Goal: Task Accomplishment & Management: Use online tool/utility

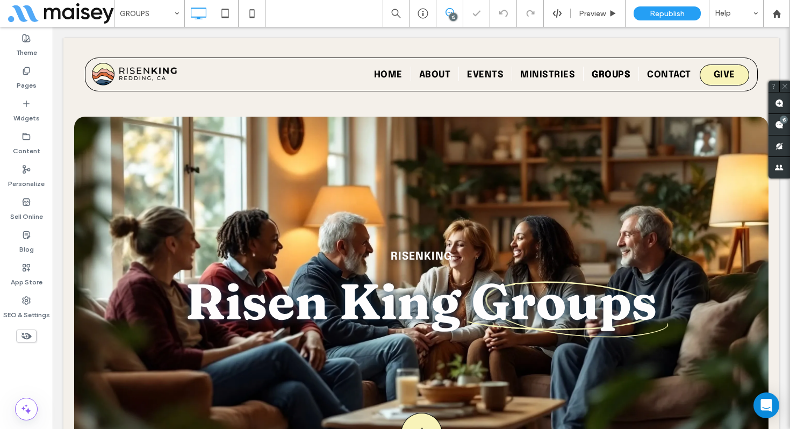
scroll to position [2905, 0]
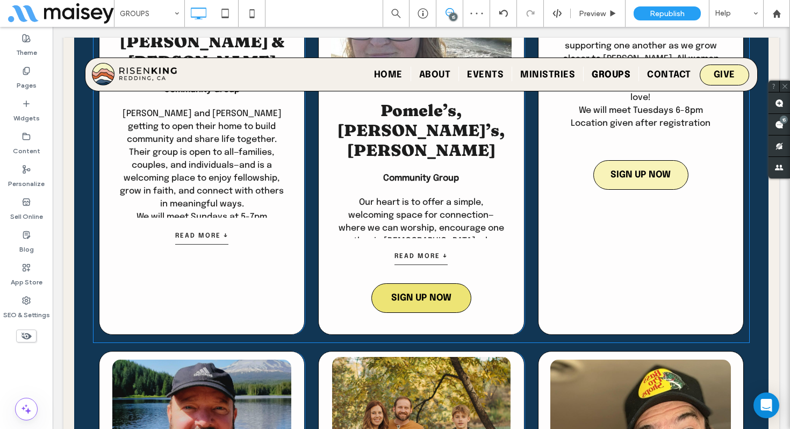
click at [53, 27] on div at bounding box center [53, 27] width 0 height 0
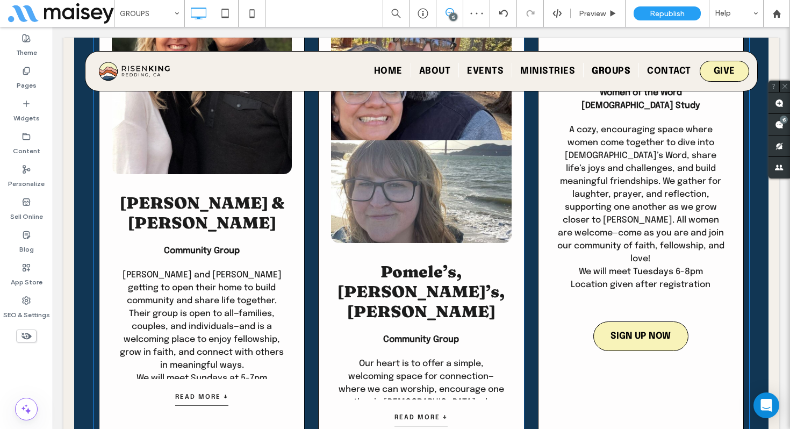
scroll to position [2741, 0]
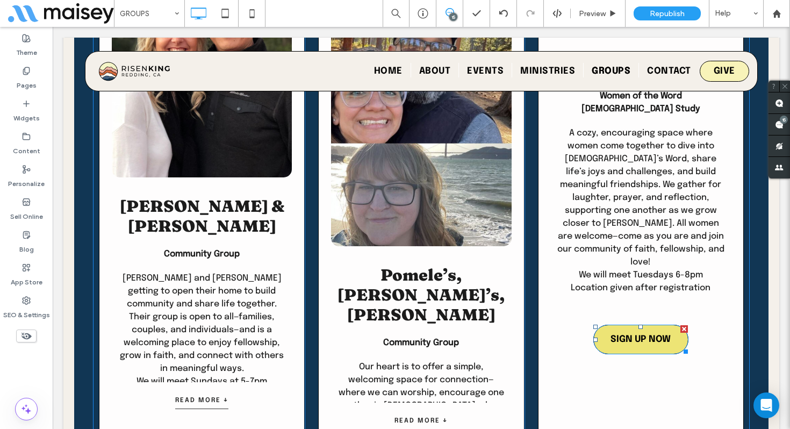
click at [686, 325] on div at bounding box center [685, 329] width 8 height 8
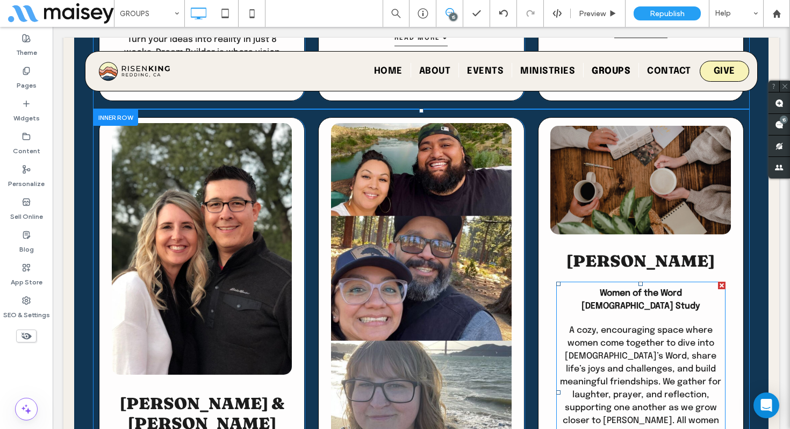
scroll to position [2546, 0]
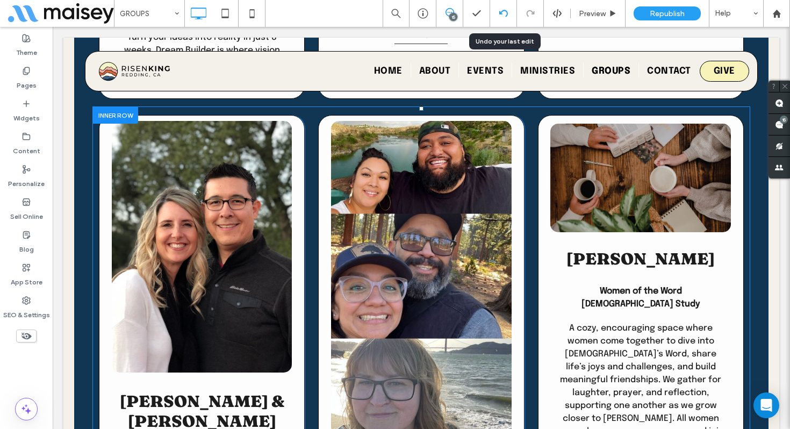
click at [509, 12] on div at bounding box center [503, 13] width 26 height 9
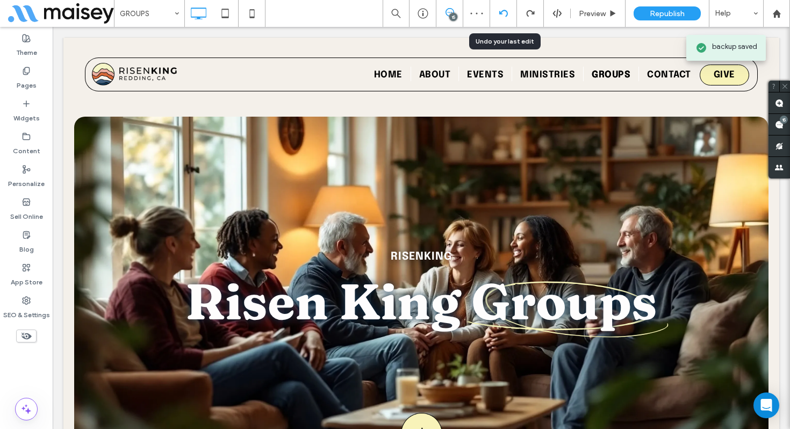
click at [508, 15] on div at bounding box center [503, 13] width 26 height 9
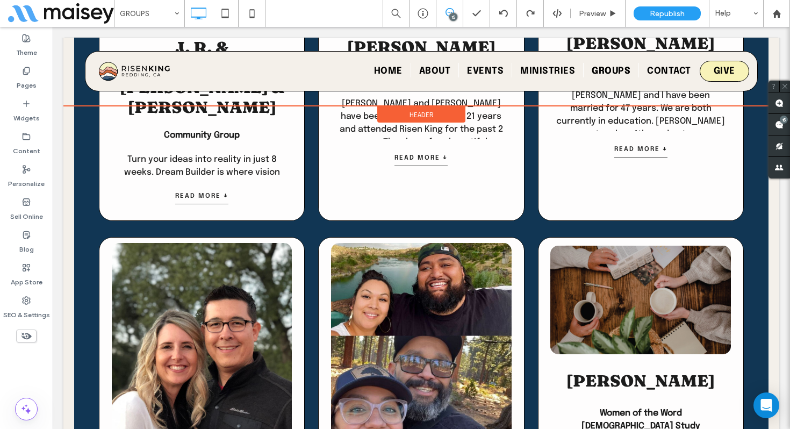
scroll to position [2425, 0]
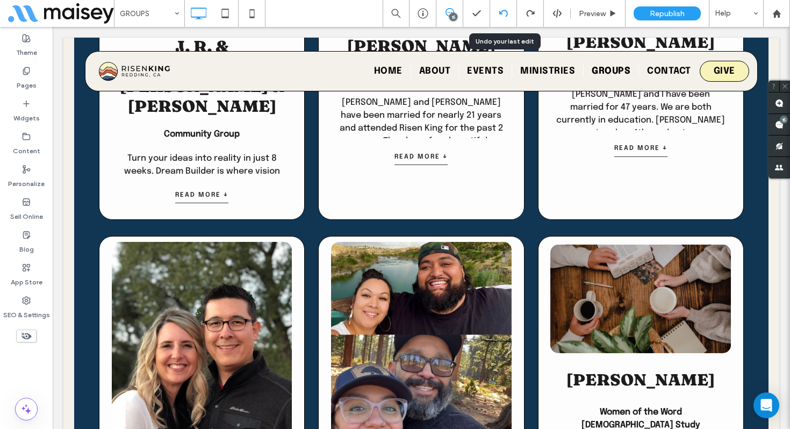
click at [504, 18] on div at bounding box center [503, 13] width 27 height 27
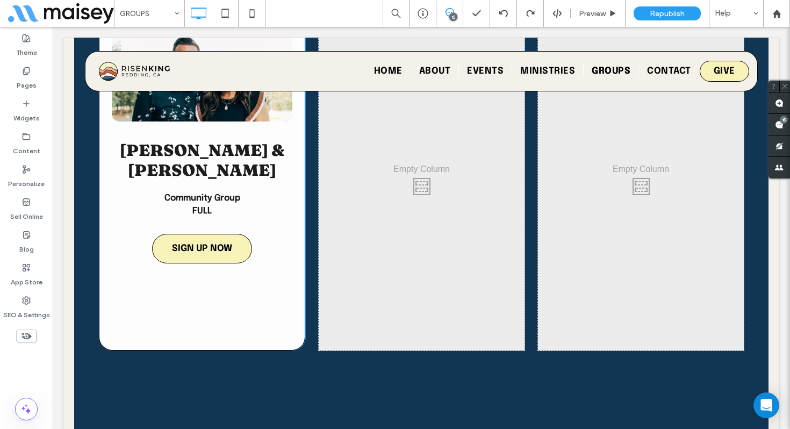
scroll to position [4095, 0]
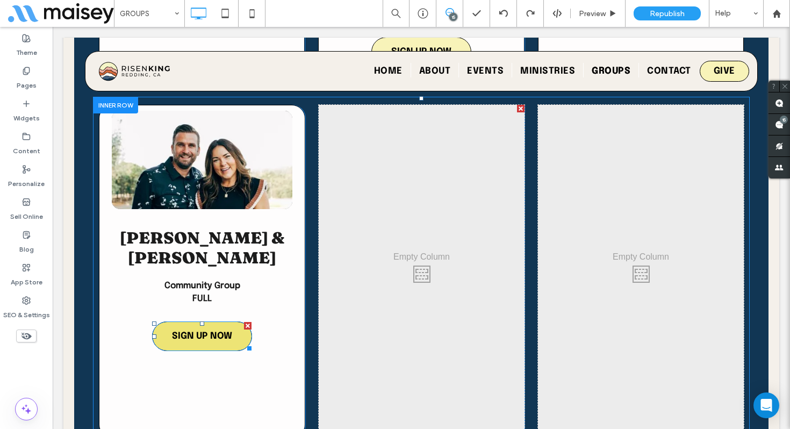
click at [247, 322] on div at bounding box center [248, 326] width 8 height 8
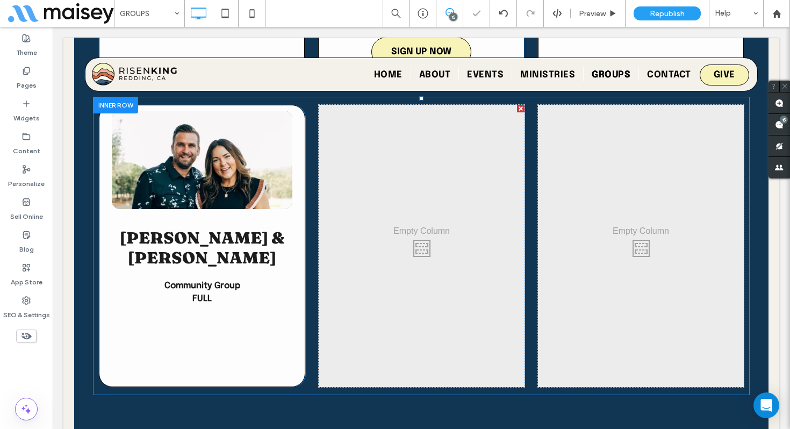
click at [177, 220] on div "Activating Prayer and Blessing [PERSON_NAME] & [PERSON_NAME] Community Group FU…" at bounding box center [202, 246] width 206 height 282
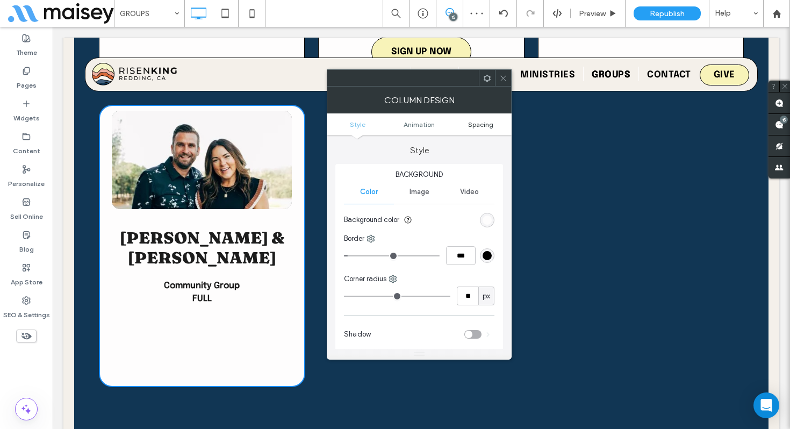
click at [476, 124] on span "Spacing" at bounding box center [480, 124] width 25 height 8
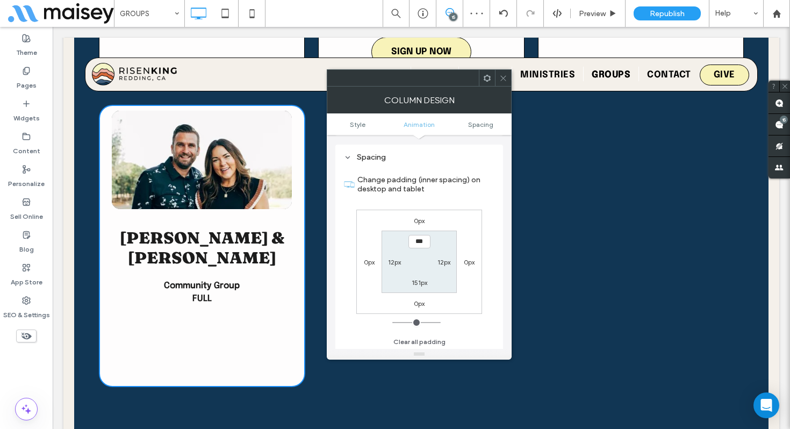
scroll to position [253, 0]
click at [418, 280] on label "151px" at bounding box center [420, 281] width 16 height 8
type input "***"
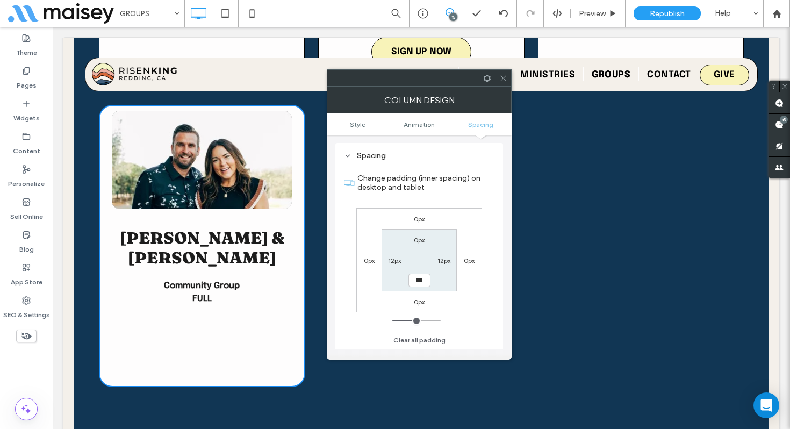
type input "*****"
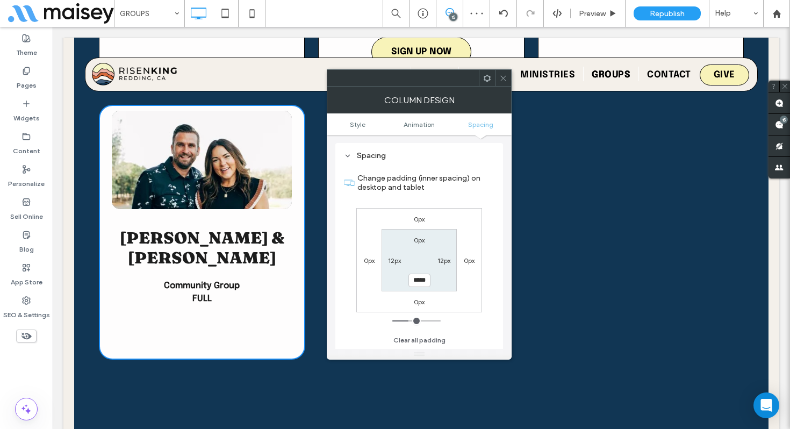
click at [503, 75] on icon at bounding box center [503, 78] width 8 height 8
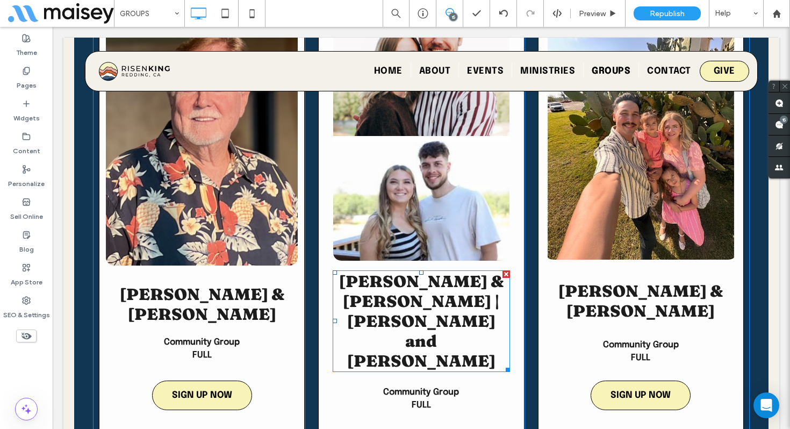
scroll to position [3706, 0]
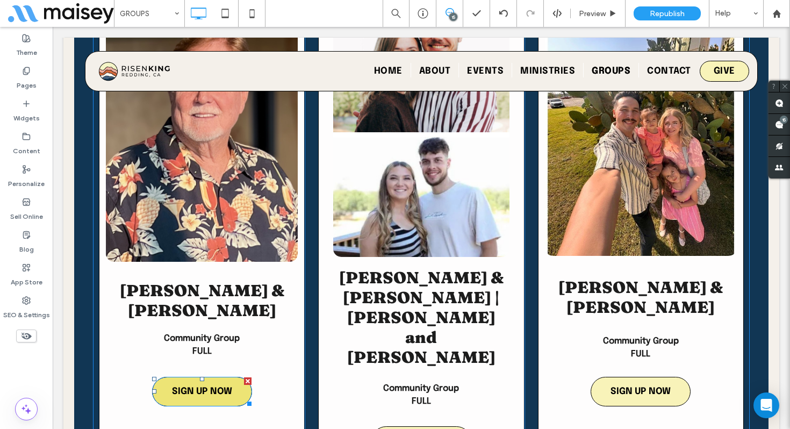
click at [247, 377] on div at bounding box center [248, 381] width 8 height 8
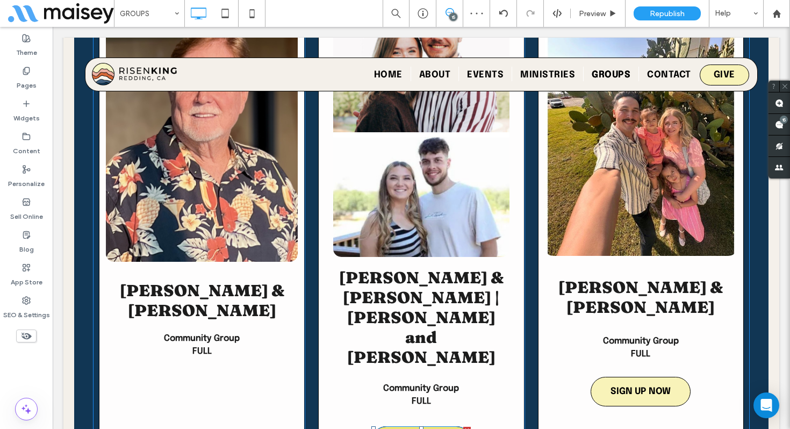
click at [468, 427] on div at bounding box center [467, 431] width 8 height 8
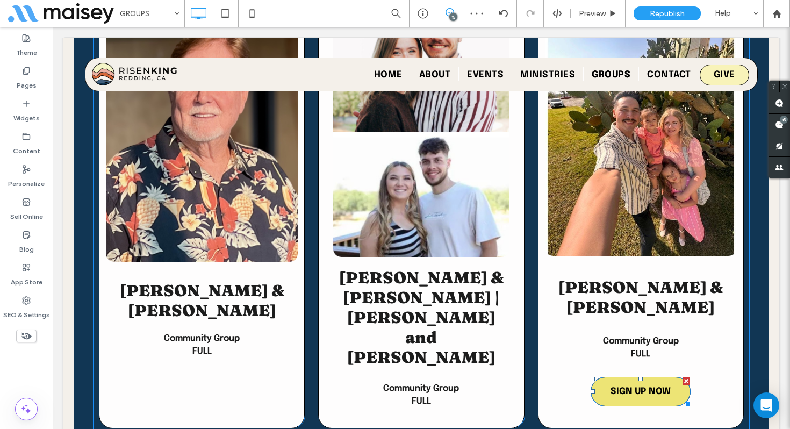
click at [687, 377] on div at bounding box center [687, 381] width 8 height 8
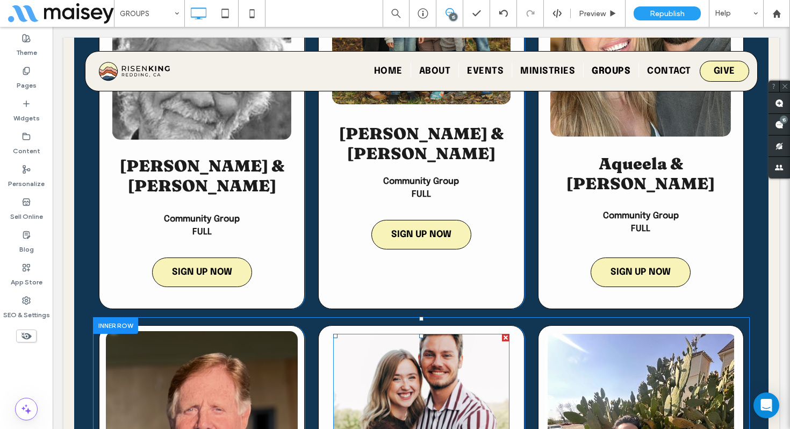
scroll to position [3375, 0]
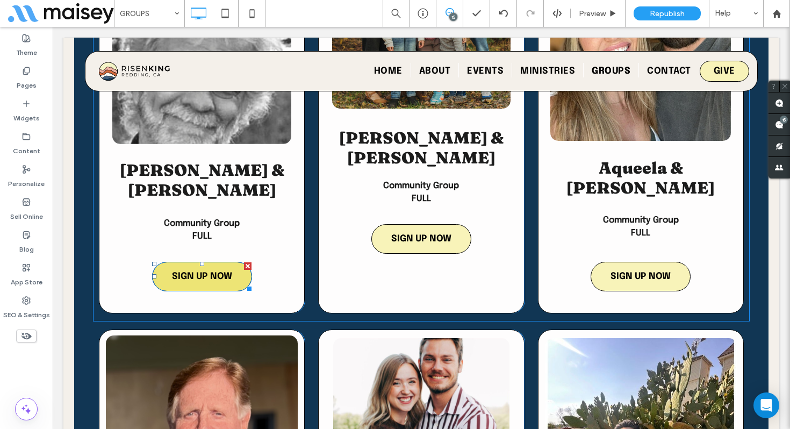
drag, startPoint x: 250, startPoint y: 185, endPoint x: 303, endPoint y: 214, distance: 59.9
click at [250, 262] on div at bounding box center [248, 266] width 8 height 8
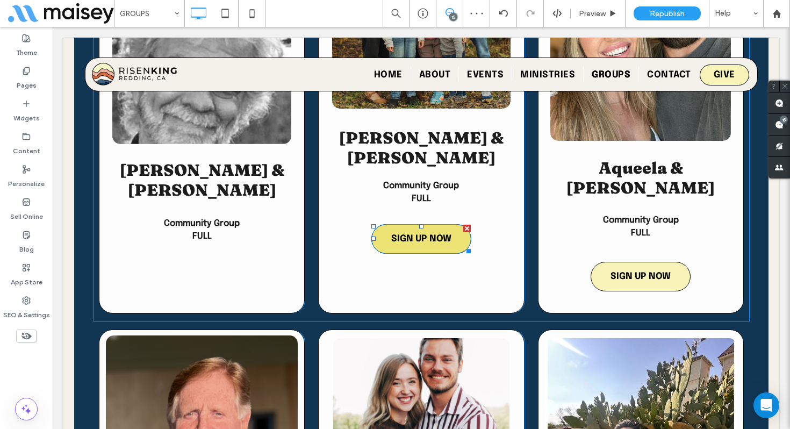
click at [465, 225] on div at bounding box center [467, 229] width 8 height 8
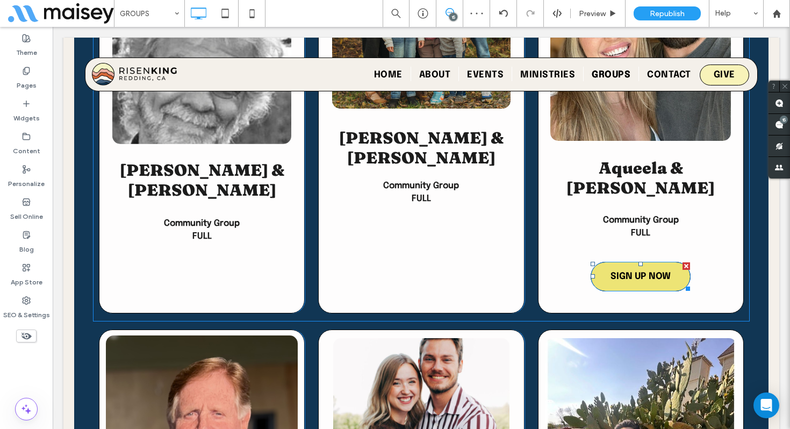
click at [687, 262] on div at bounding box center [687, 266] width 8 height 8
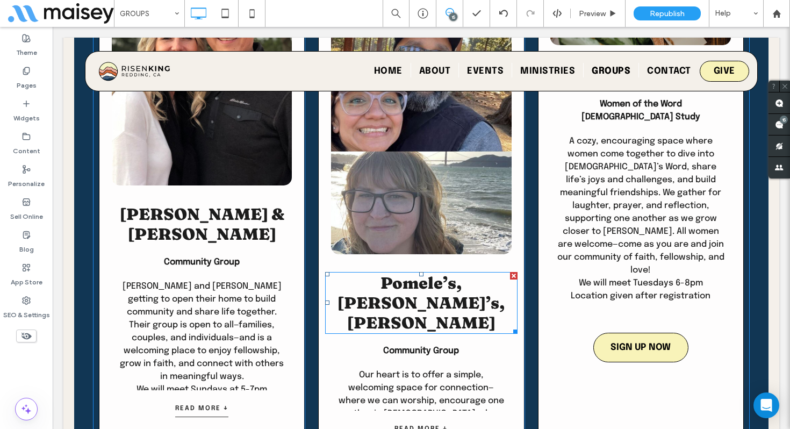
scroll to position [2843, 0]
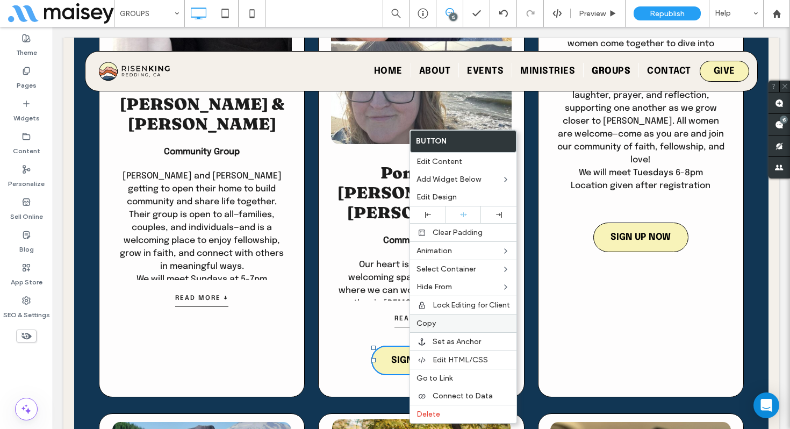
click at [437, 325] on label "Copy" at bounding box center [464, 323] width 94 height 9
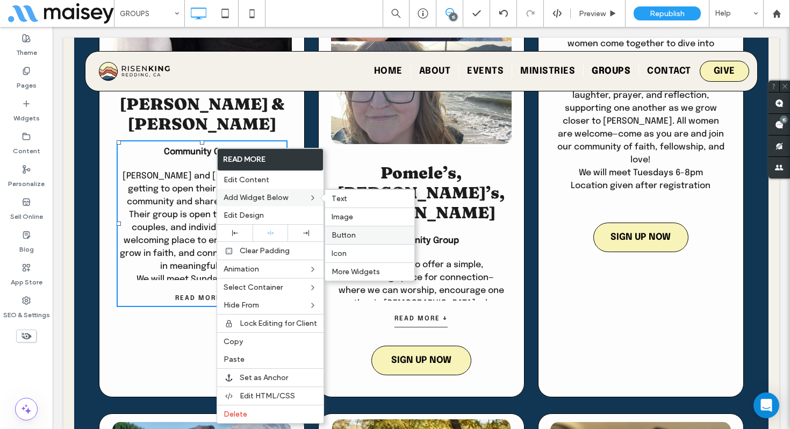
click at [352, 235] on span "Button" at bounding box center [344, 235] width 24 height 9
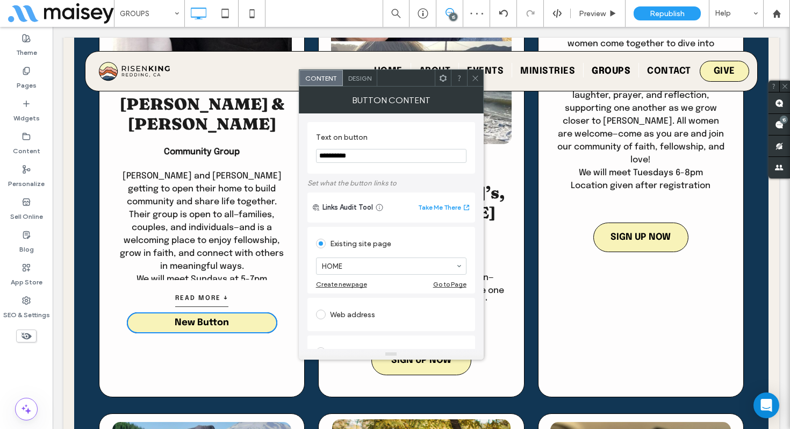
drag, startPoint x: 474, startPoint y: 80, endPoint x: 432, endPoint y: 108, distance: 50.4
click at [473, 80] on icon at bounding box center [476, 78] width 8 height 8
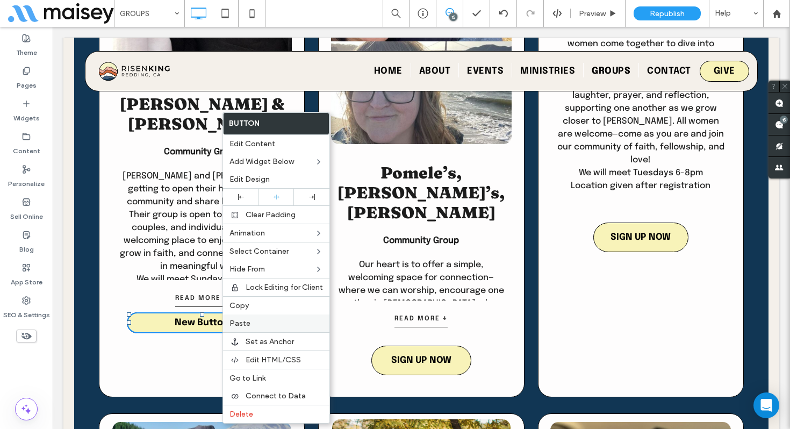
click at [259, 317] on div "Paste" at bounding box center [276, 324] width 106 height 18
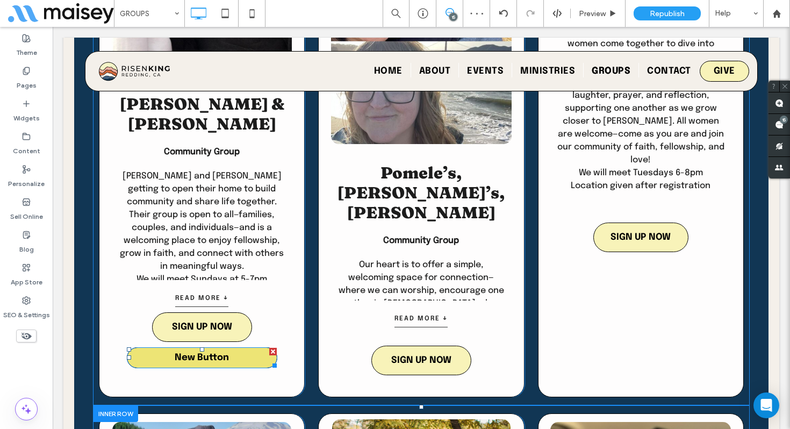
click at [271, 348] on div at bounding box center [273, 352] width 8 height 8
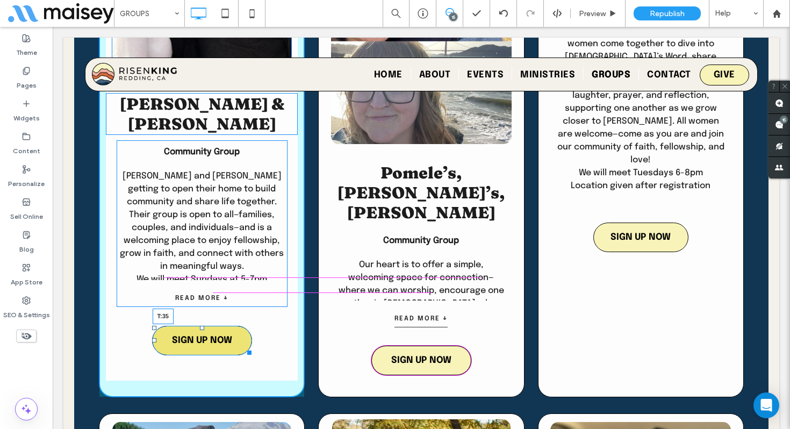
drag, startPoint x: 201, startPoint y: 255, endPoint x: 199, endPoint y: 268, distance: 13.1
click at [199, 268] on div "Activating Prayer and [PERSON_NAME] & [PERSON_NAME] Community Group [PERSON_NAM…" at bounding box center [202, 108] width 206 height 580
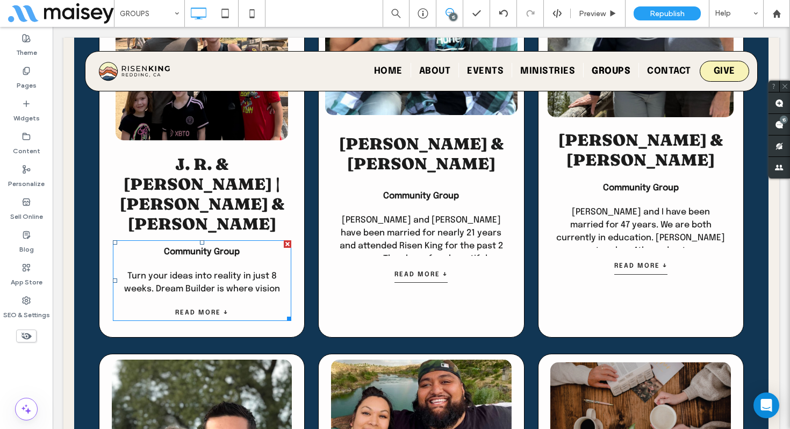
scroll to position [2305, 0]
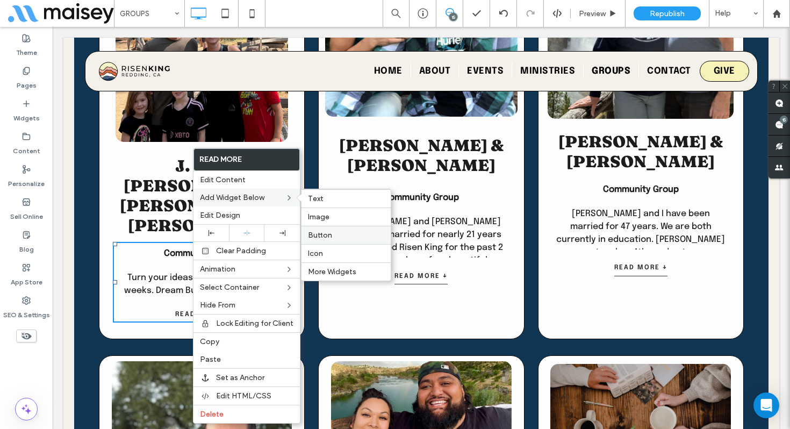
click at [317, 232] on span "Button" at bounding box center [320, 235] width 24 height 9
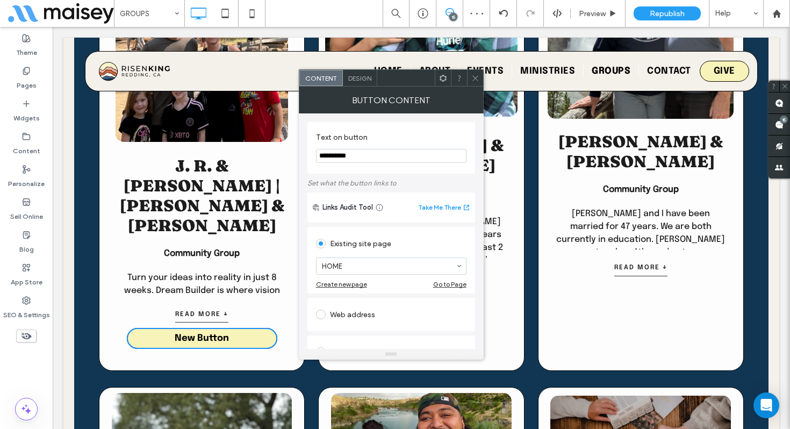
click at [476, 78] on icon at bounding box center [476, 78] width 8 height 8
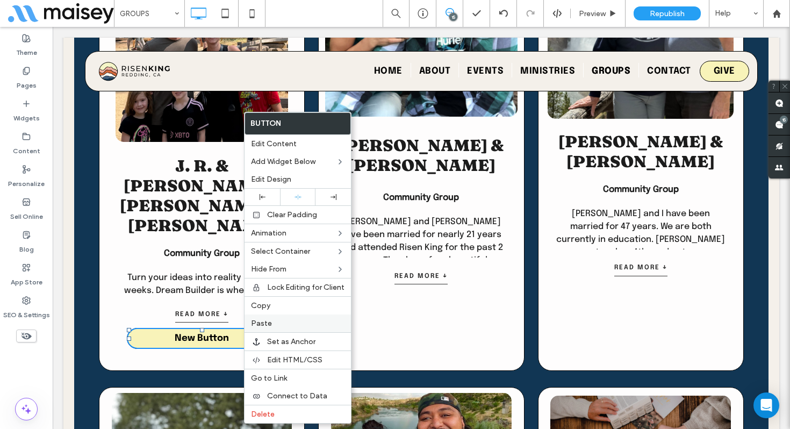
click at [281, 327] on label "Paste" at bounding box center [298, 323] width 94 height 9
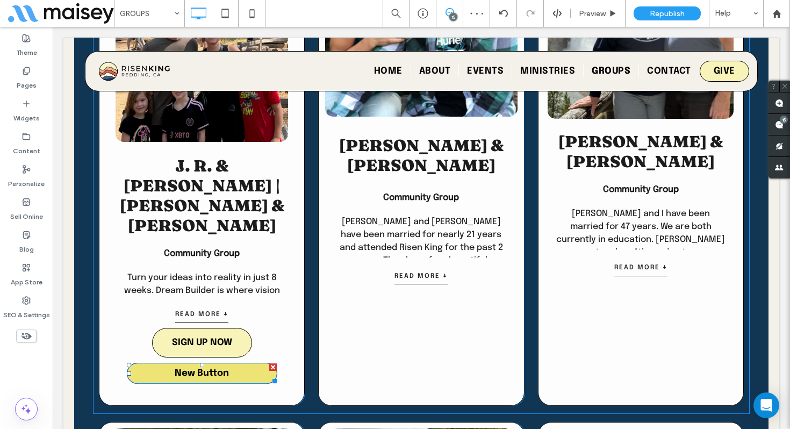
click at [273, 363] on div at bounding box center [273, 367] width 8 height 8
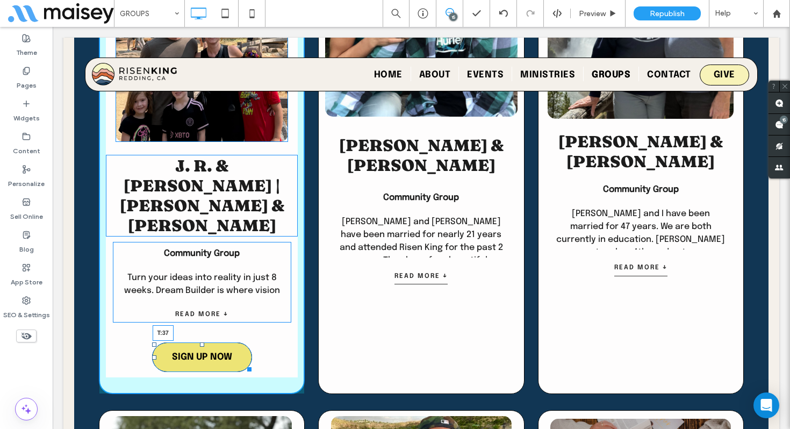
drag, startPoint x: 201, startPoint y: 269, endPoint x: 199, endPoint y: 284, distance: 14.6
click at [200, 342] on div at bounding box center [202, 344] width 4 height 4
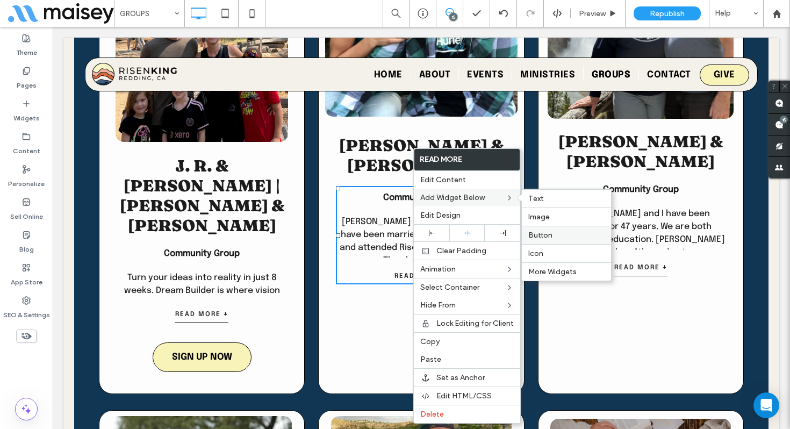
click at [544, 234] on span "Button" at bounding box center [541, 235] width 24 height 9
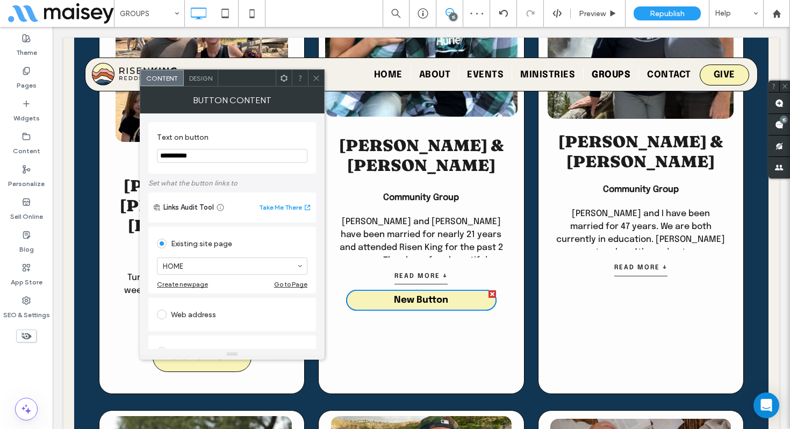
click at [311, 73] on div at bounding box center [316, 78] width 16 height 16
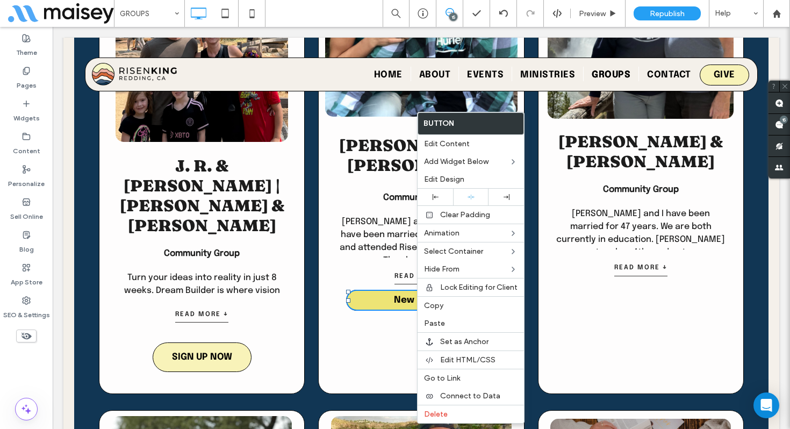
drag, startPoint x: 416, startPoint y: 287, endPoint x: 484, endPoint y: 345, distance: 89.6
click at [431, 320] on span "Paste" at bounding box center [434, 323] width 21 height 9
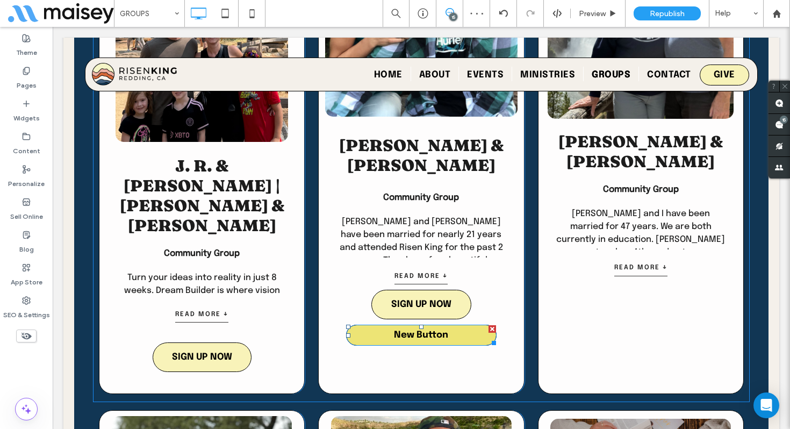
click at [491, 325] on div at bounding box center [493, 329] width 8 height 8
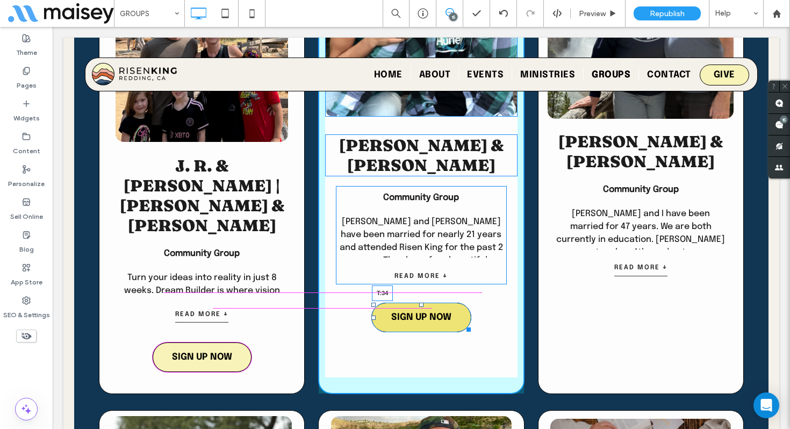
drag, startPoint x: 422, startPoint y: 270, endPoint x: 422, endPoint y: 283, distance: 12.9
click at [422, 303] on div at bounding box center [421, 305] width 4 height 4
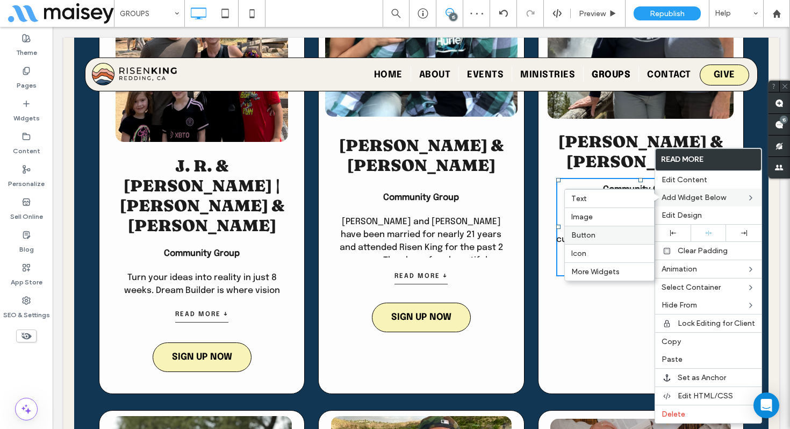
click at [603, 234] on label "Button" at bounding box center [610, 235] width 76 height 9
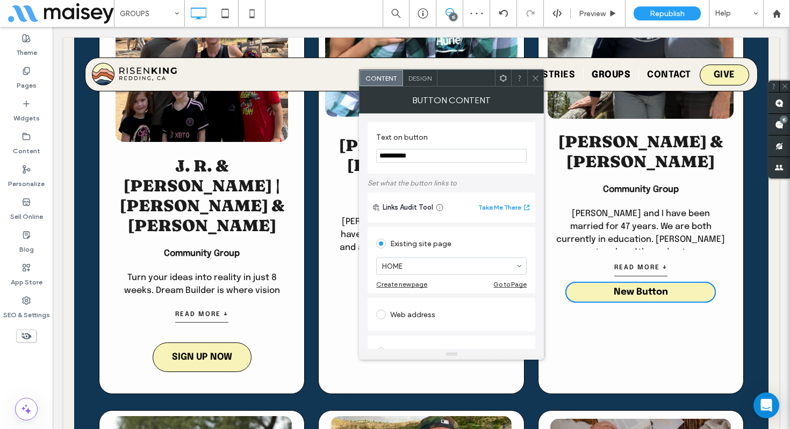
click at [535, 78] on use at bounding box center [535, 77] width 5 height 5
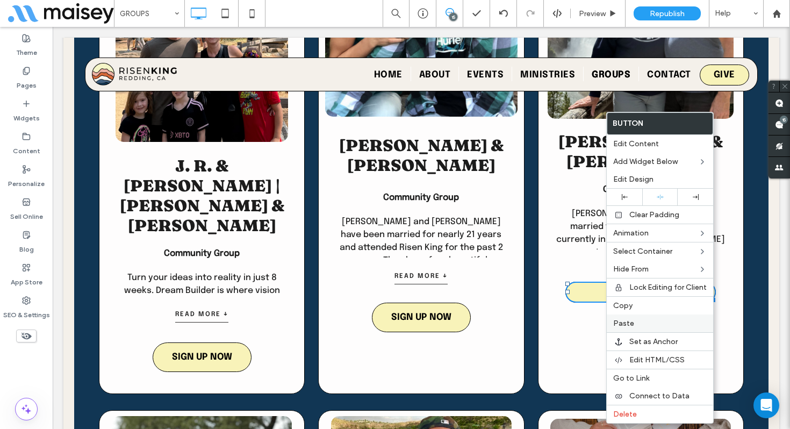
click at [627, 320] on span "Paste" at bounding box center [623, 323] width 21 height 9
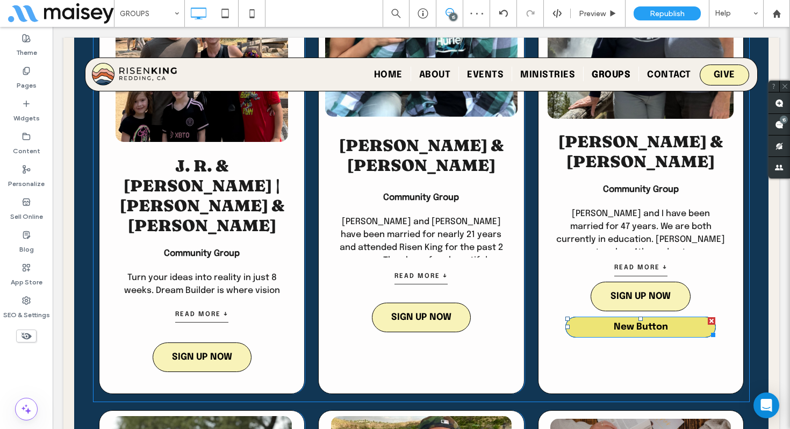
click at [712, 317] on div at bounding box center [712, 321] width 8 height 8
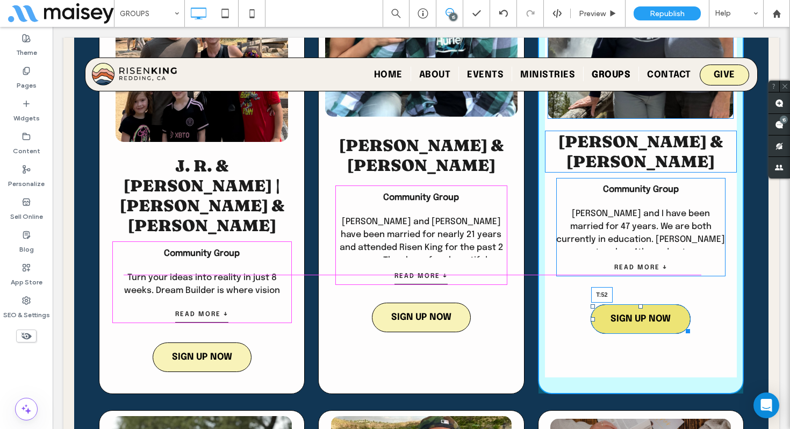
drag, startPoint x: 641, startPoint y: 242, endPoint x: 641, endPoint y: 265, distance: 22.0
click at [641, 304] on div at bounding box center [641, 306] width 4 height 4
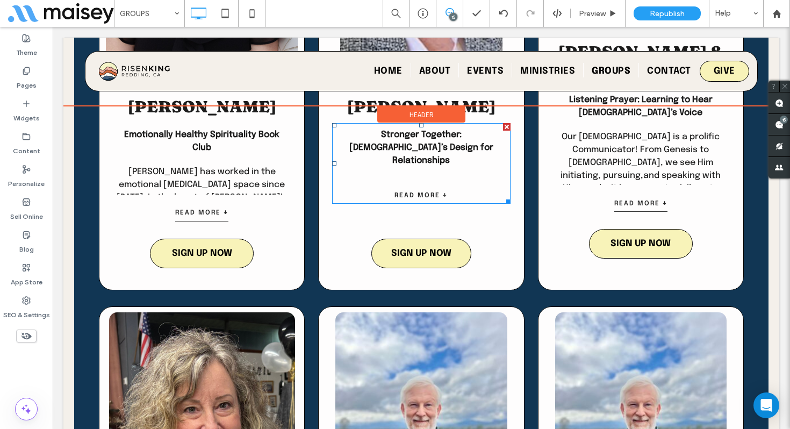
scroll to position [1410, 0]
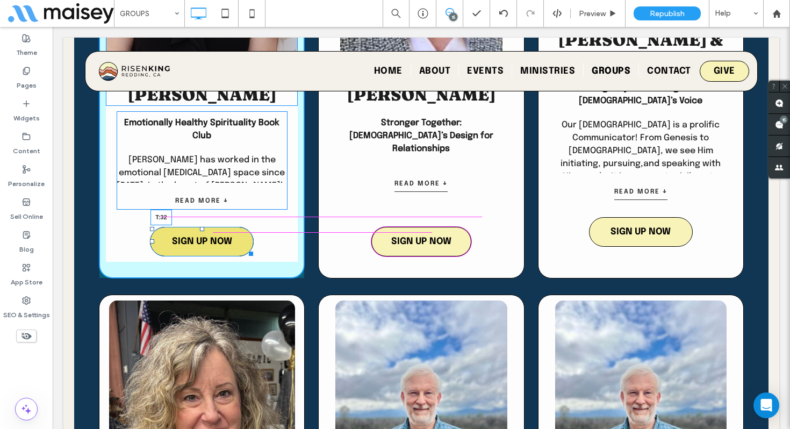
click at [202, 227] on div at bounding box center [202, 229] width 4 height 4
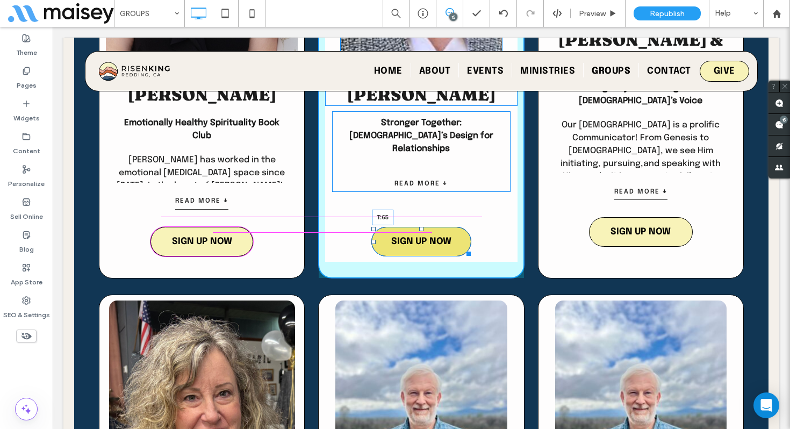
click at [423, 227] on div at bounding box center [421, 229] width 4 height 4
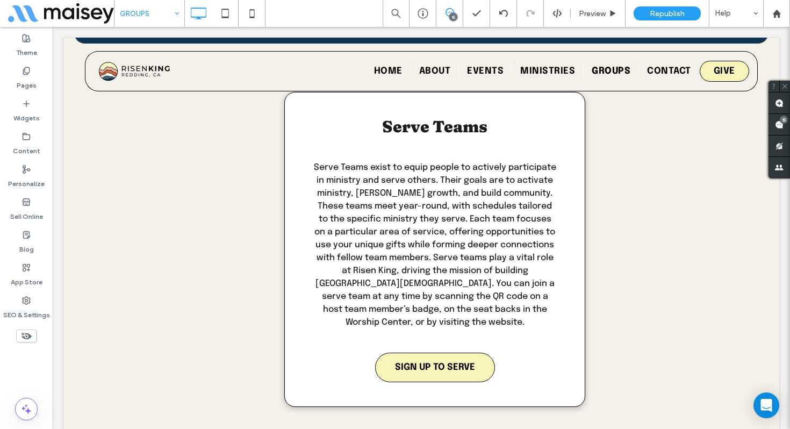
scroll to position [4477, 0]
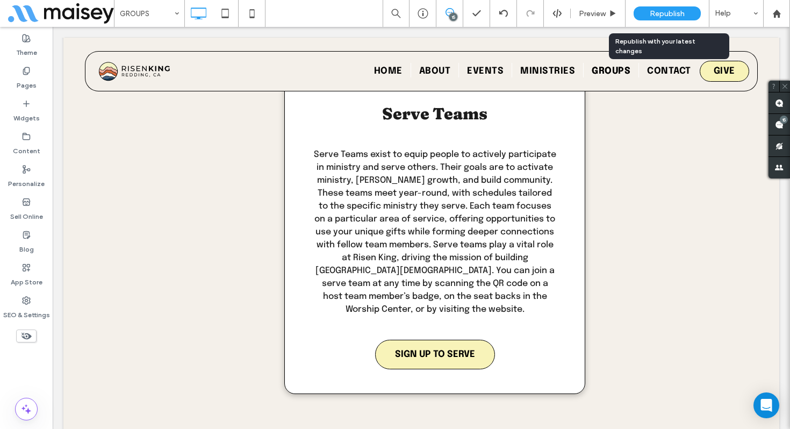
click at [663, 12] on span "Republish" at bounding box center [667, 13] width 35 height 9
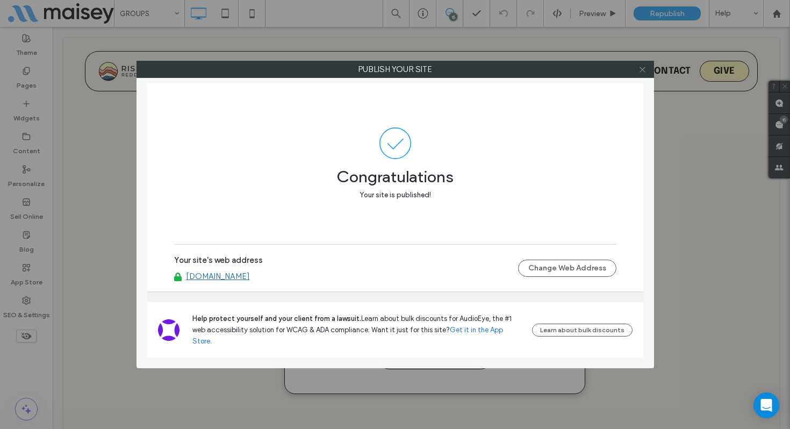
click at [644, 69] on icon at bounding box center [643, 70] width 8 height 8
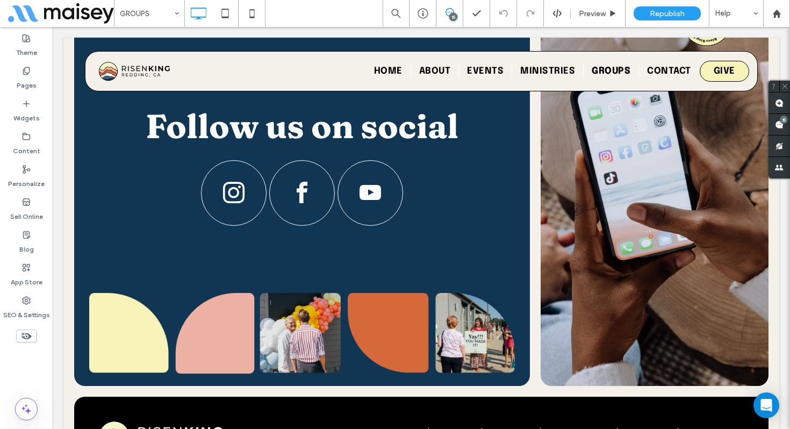
scroll to position [5307, 0]
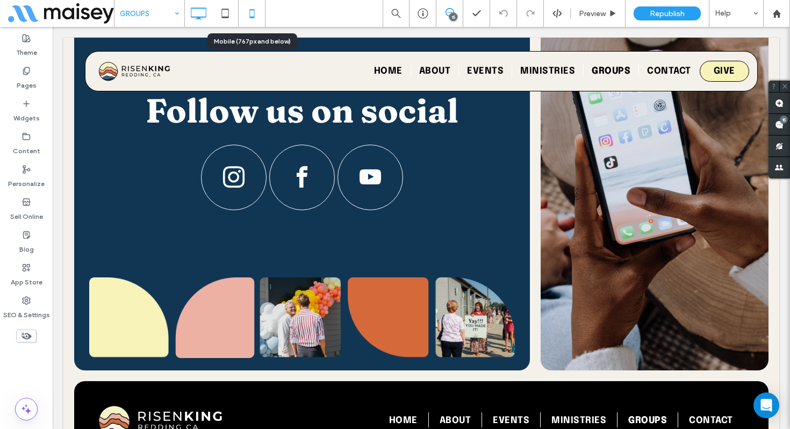
click at [257, 15] on icon at bounding box center [252, 14] width 22 height 22
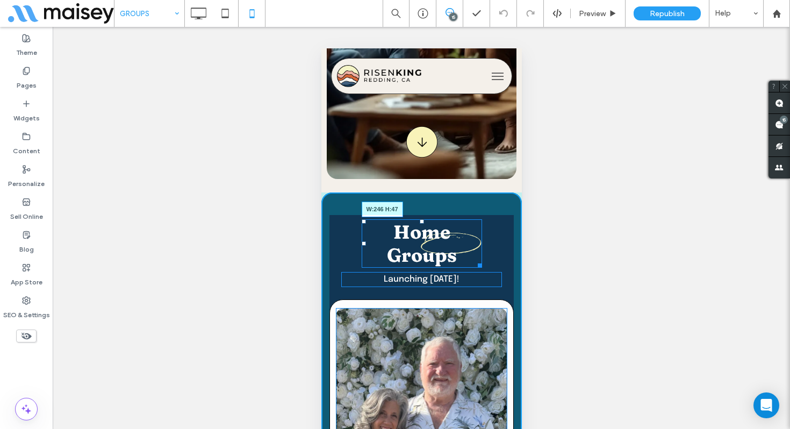
scroll to position [303, 0]
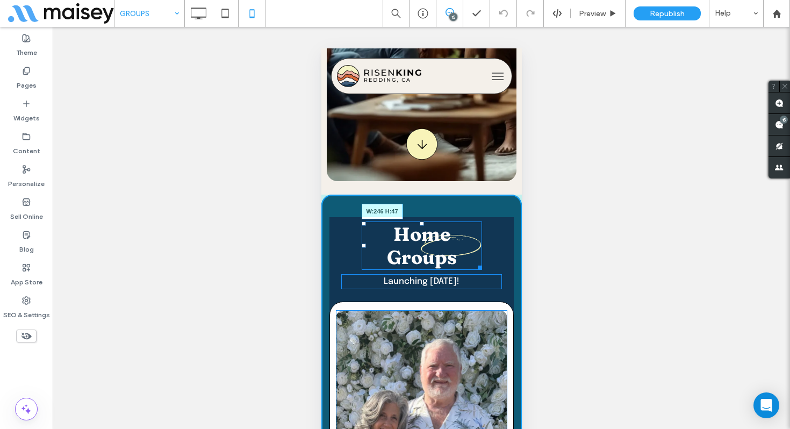
drag, startPoint x: 479, startPoint y: 267, endPoint x: 484, endPoint y: 266, distance: 5.9
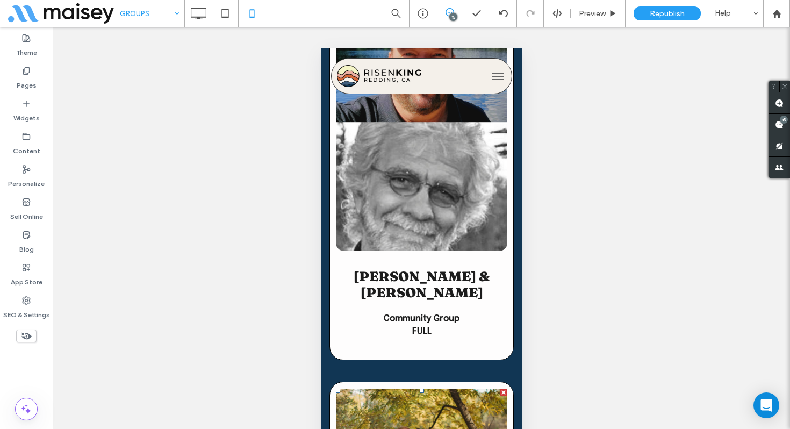
scroll to position [7327, 0]
